Goal: Task Accomplishment & Management: Manage account settings

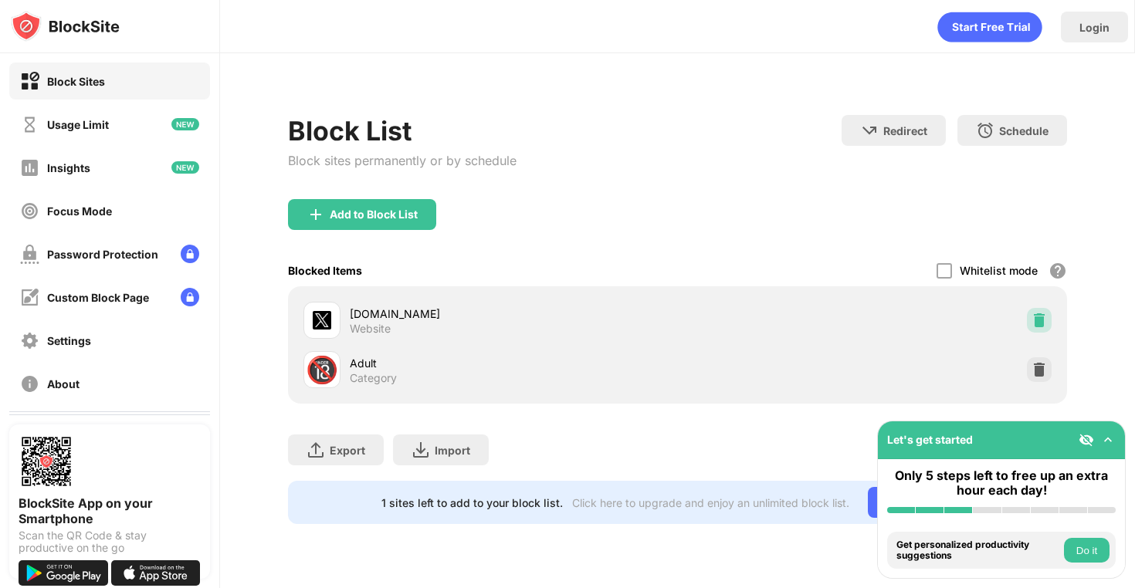
click at [1042, 320] on img at bounding box center [1038, 320] width 15 height 15
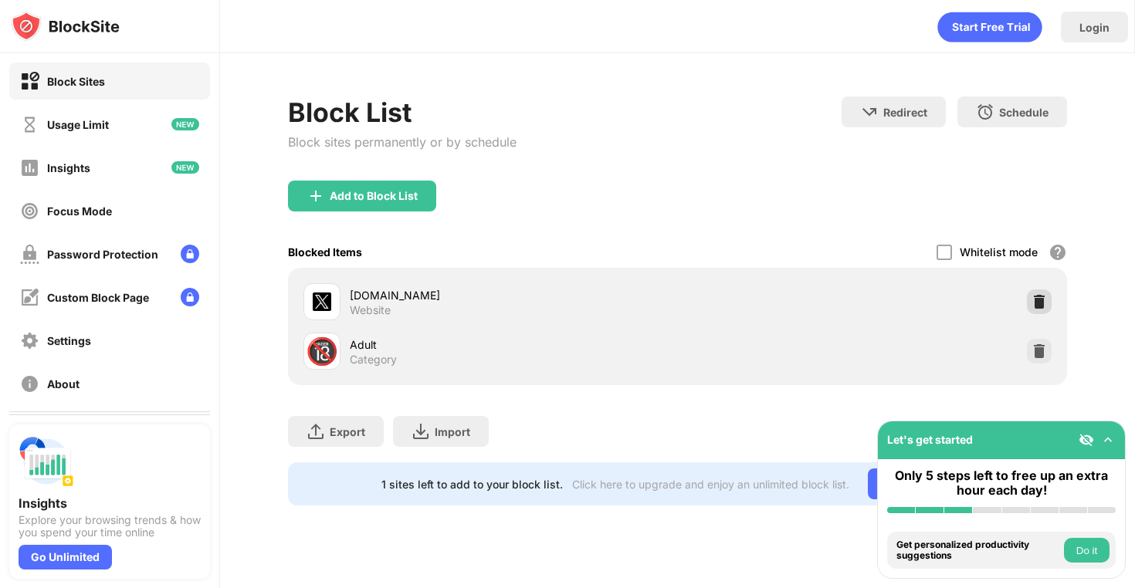
click at [1034, 302] on img at bounding box center [1038, 301] width 15 height 15
